Goal: Ask a question

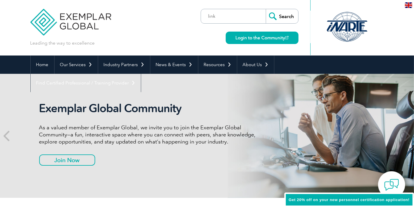
type input "link"
click at [266, 9] on input "Search" at bounding box center [282, 16] width 32 height 14
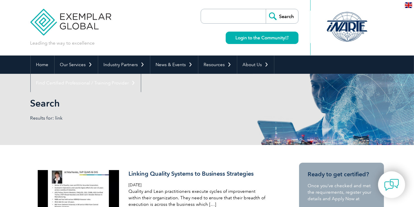
click at [216, 19] on input "search" at bounding box center [235, 16] width 62 height 14
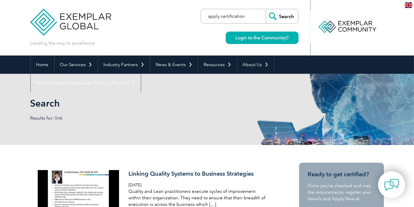
type input "apply certification"
click at [266, 9] on input "Search" at bounding box center [282, 16] width 32 height 14
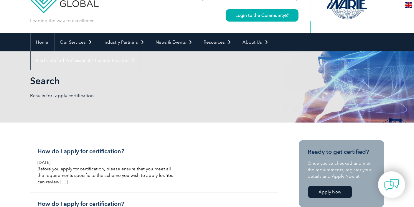
scroll to position [33, 0]
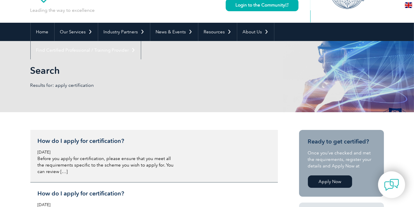
click at [98, 137] on h3 "How do I apply for certification?" at bounding box center [108, 140] width 140 height 7
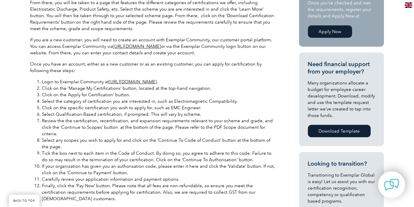
scroll to position [229, 0]
